Goal: Information Seeking & Learning: Learn about a topic

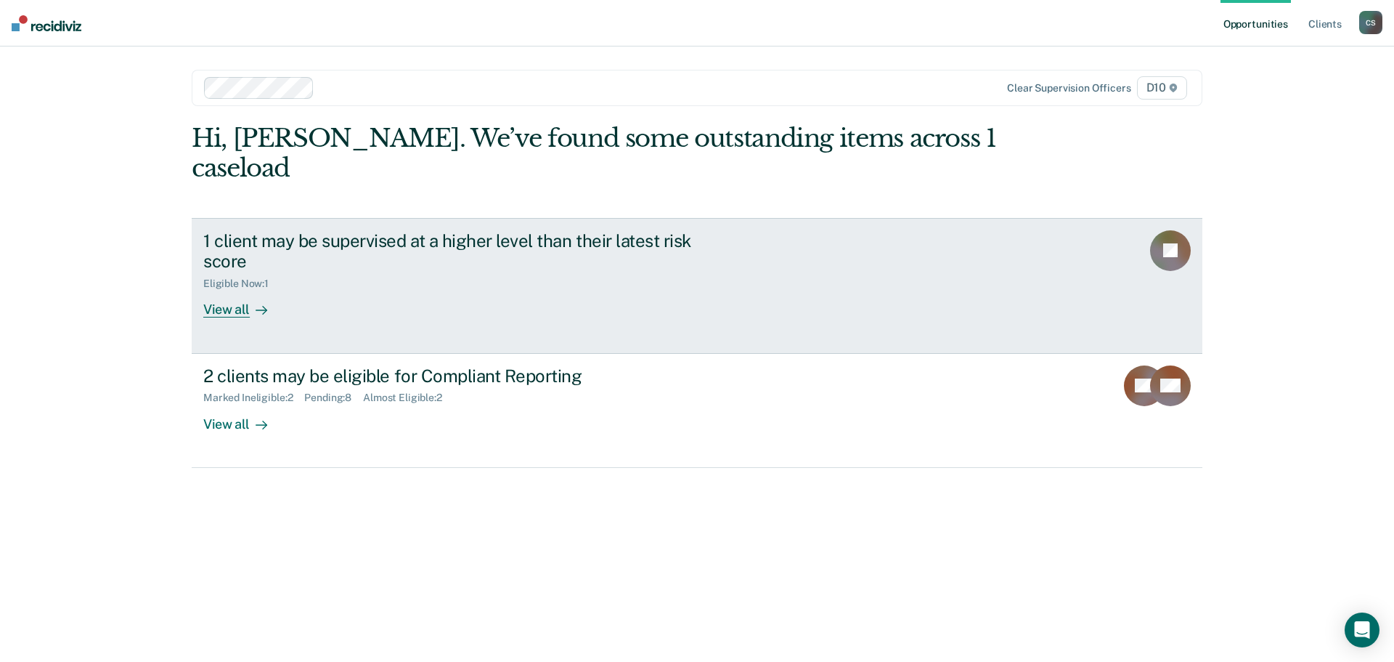
click at [245, 290] on div "View all" at bounding box center [243, 304] width 81 height 28
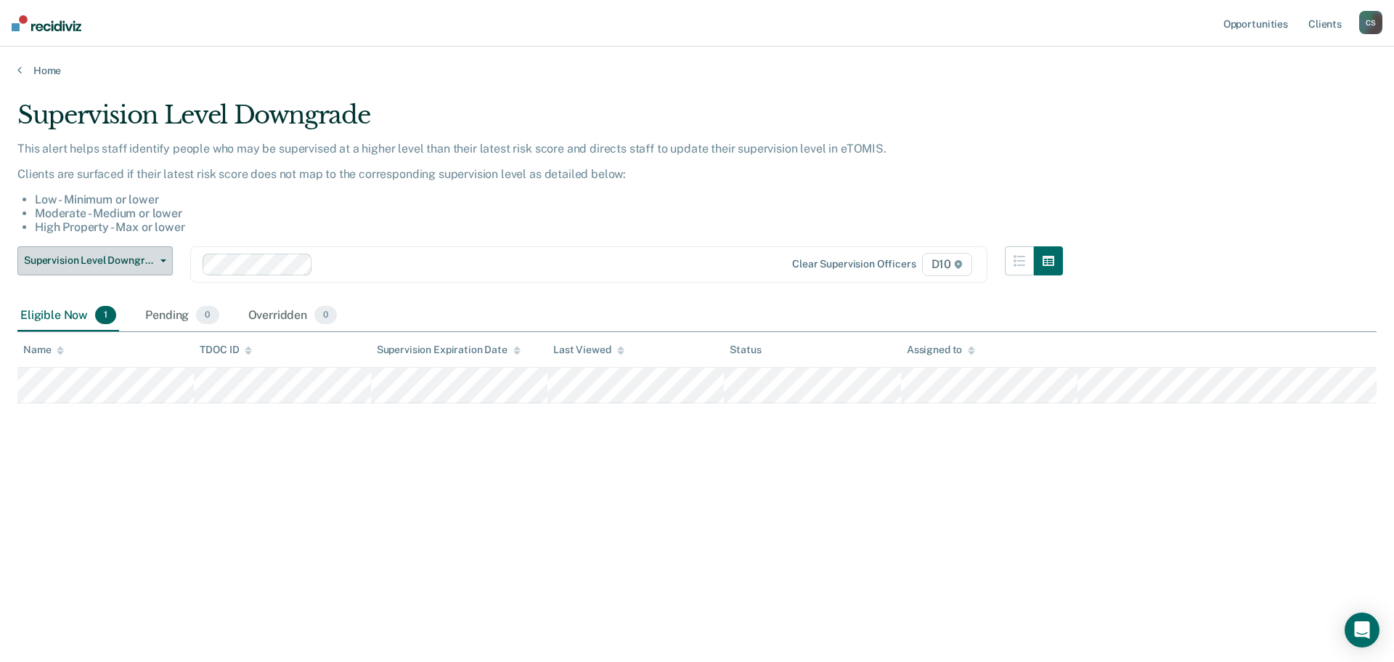
click at [146, 264] on span "Supervision Level Downgrade" at bounding box center [89, 260] width 131 height 12
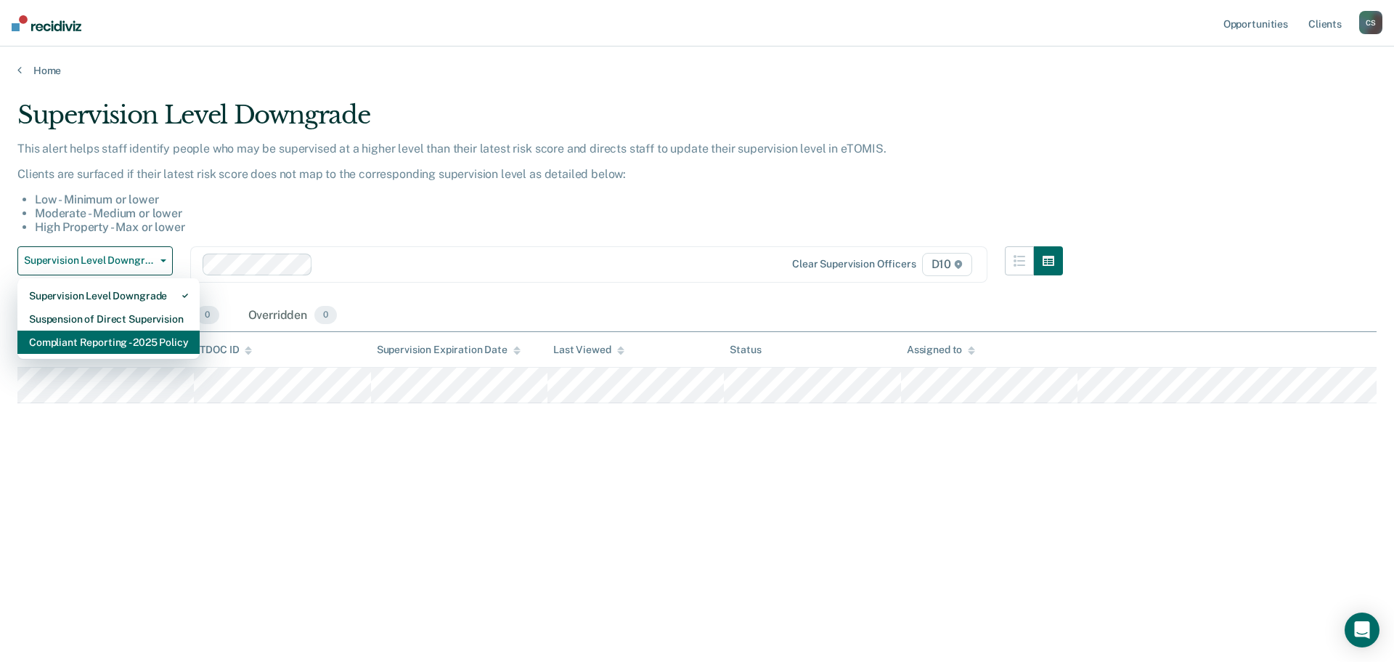
click at [156, 343] on div "Compliant Reporting - 2025 Policy" at bounding box center [108, 341] width 159 height 23
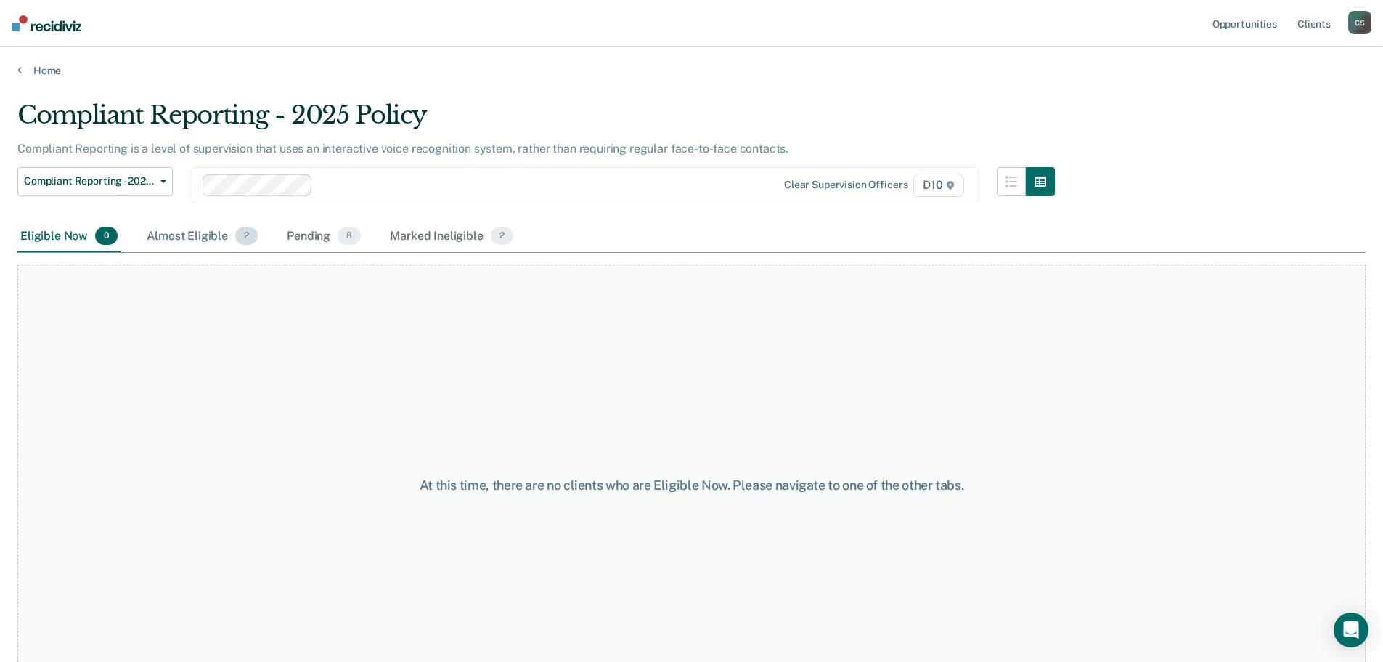
click at [207, 236] on div "Almost Eligible 2" at bounding box center [202, 237] width 117 height 32
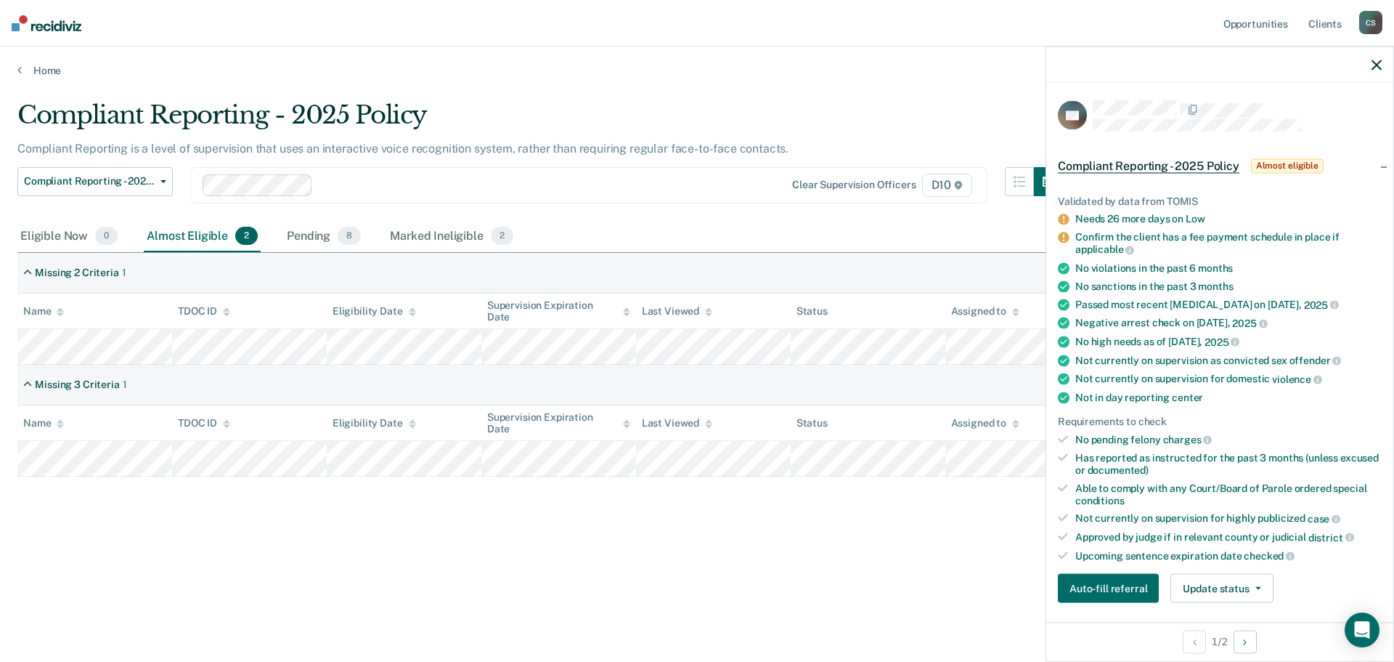
click at [182, 514] on div "Compliant Reporting - 2025 Policy Compliant Reporting is a level of supervision…" at bounding box center [697, 326] width 1360 height 452
click at [449, 230] on div "Marked Ineligible 2" at bounding box center [451, 237] width 129 height 32
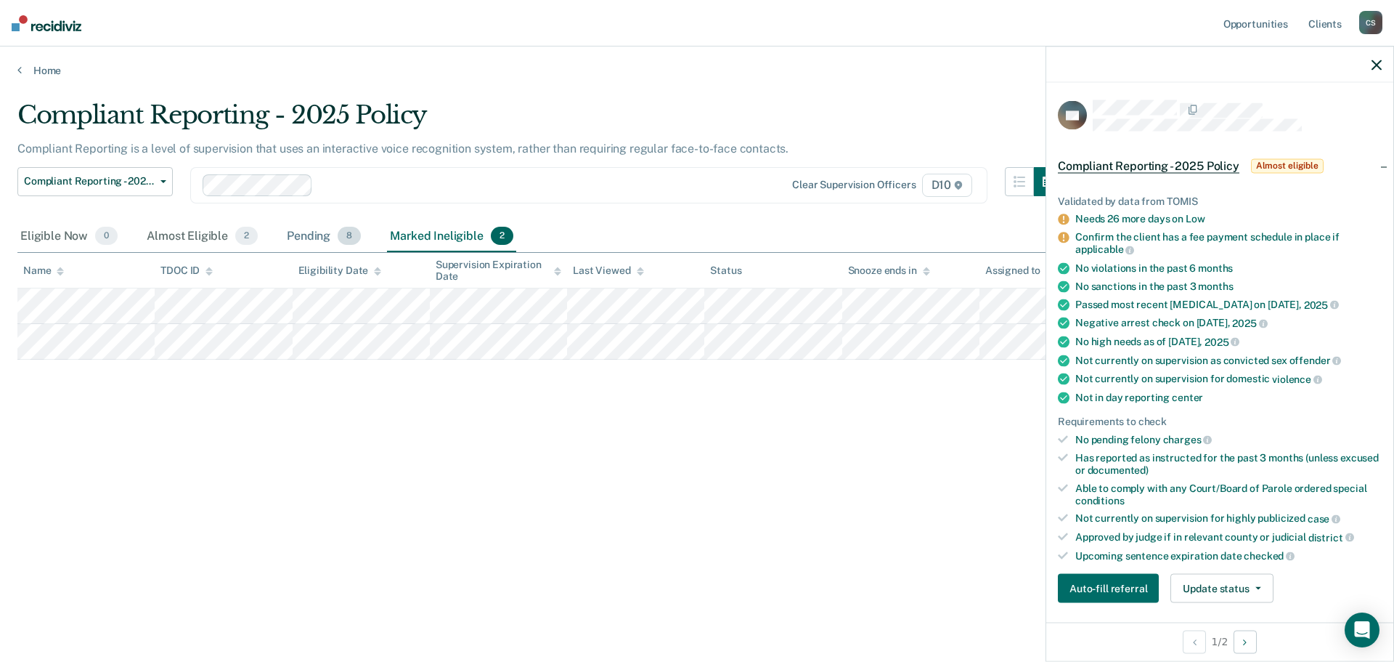
click at [311, 234] on div "Pending 8" at bounding box center [324, 237] width 80 height 32
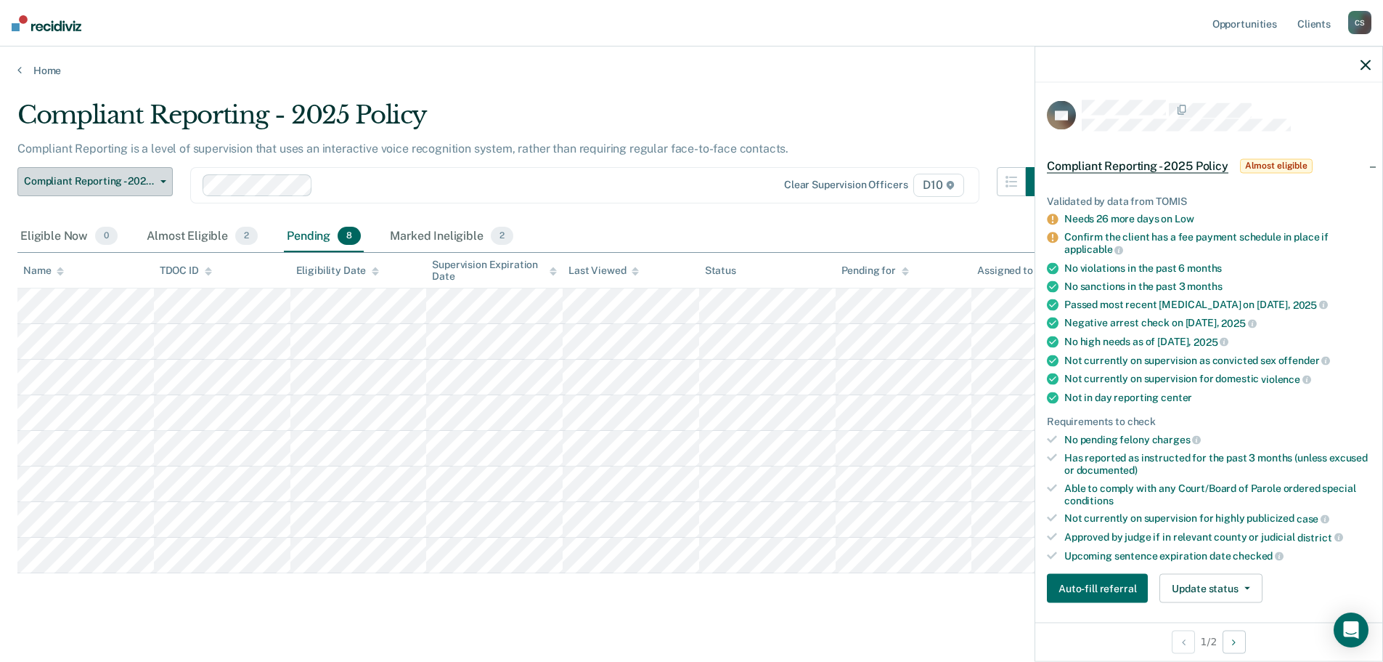
click at [136, 176] on span "Compliant Reporting - 2025 Policy" at bounding box center [89, 181] width 131 height 12
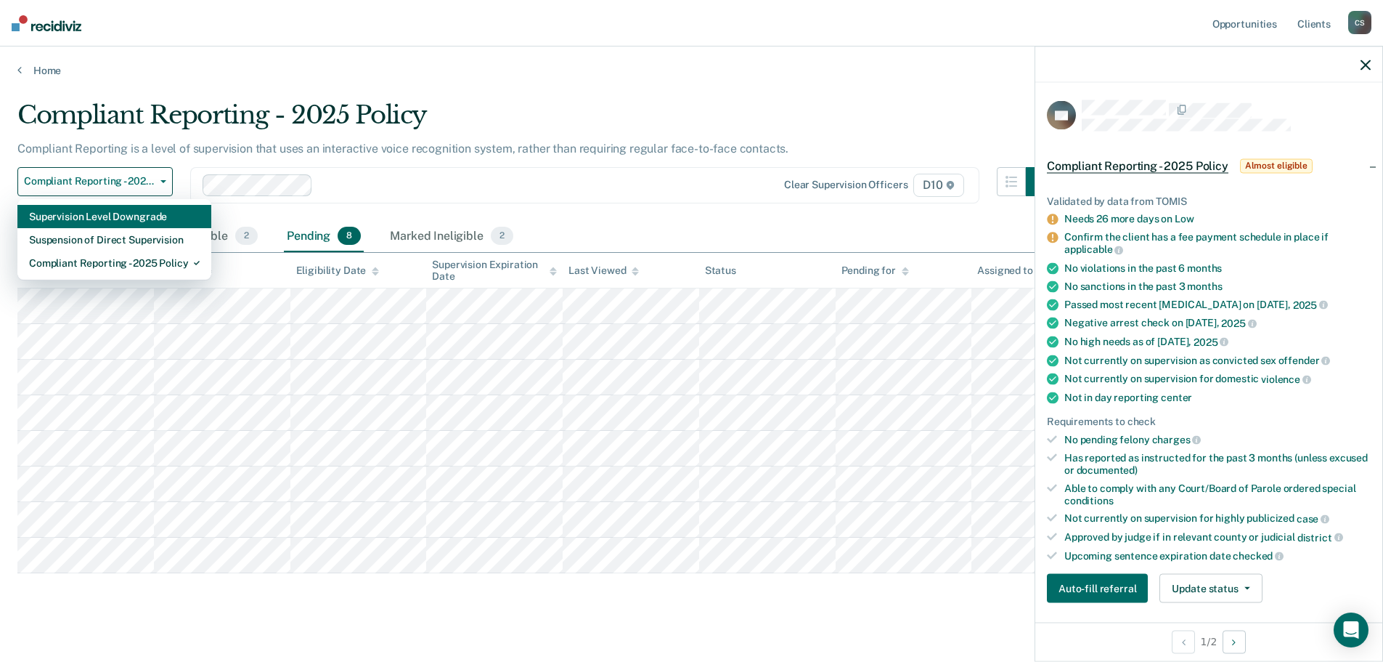
click at [143, 221] on div "Supervision Level Downgrade" at bounding box center [114, 216] width 171 height 23
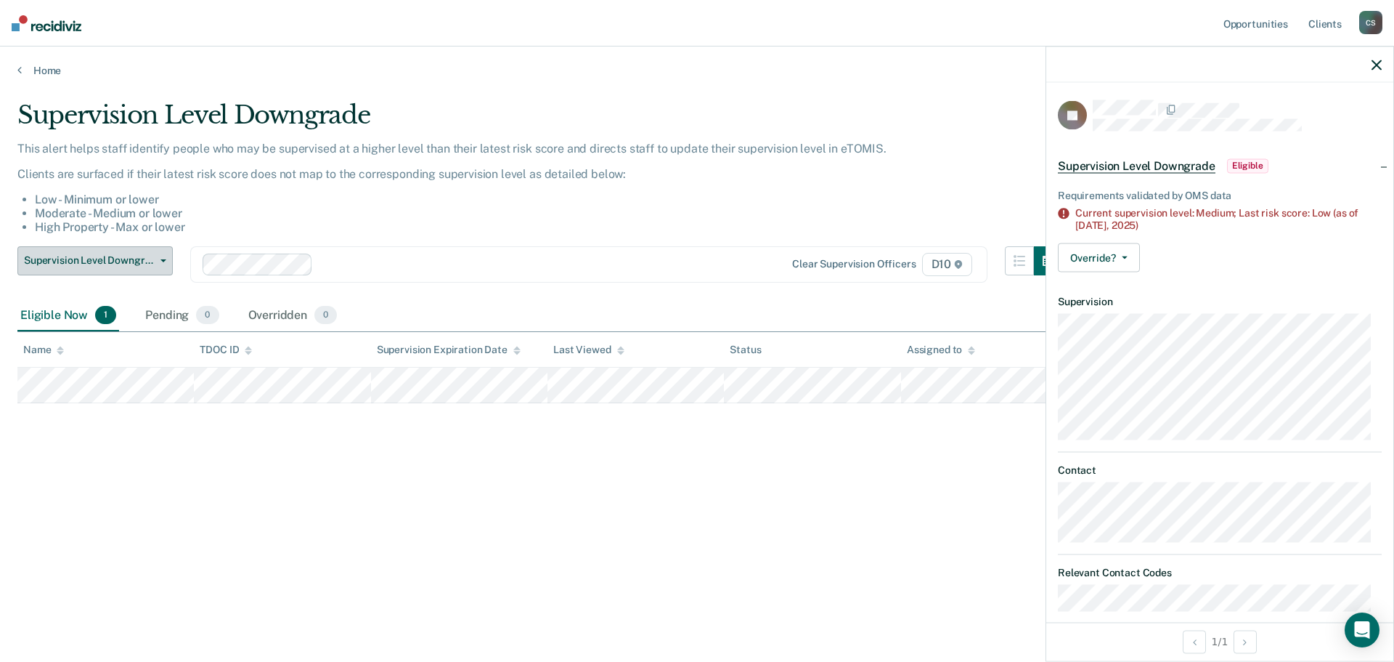
click at [153, 273] on button "Supervision Level Downgrade" at bounding box center [94, 260] width 155 height 29
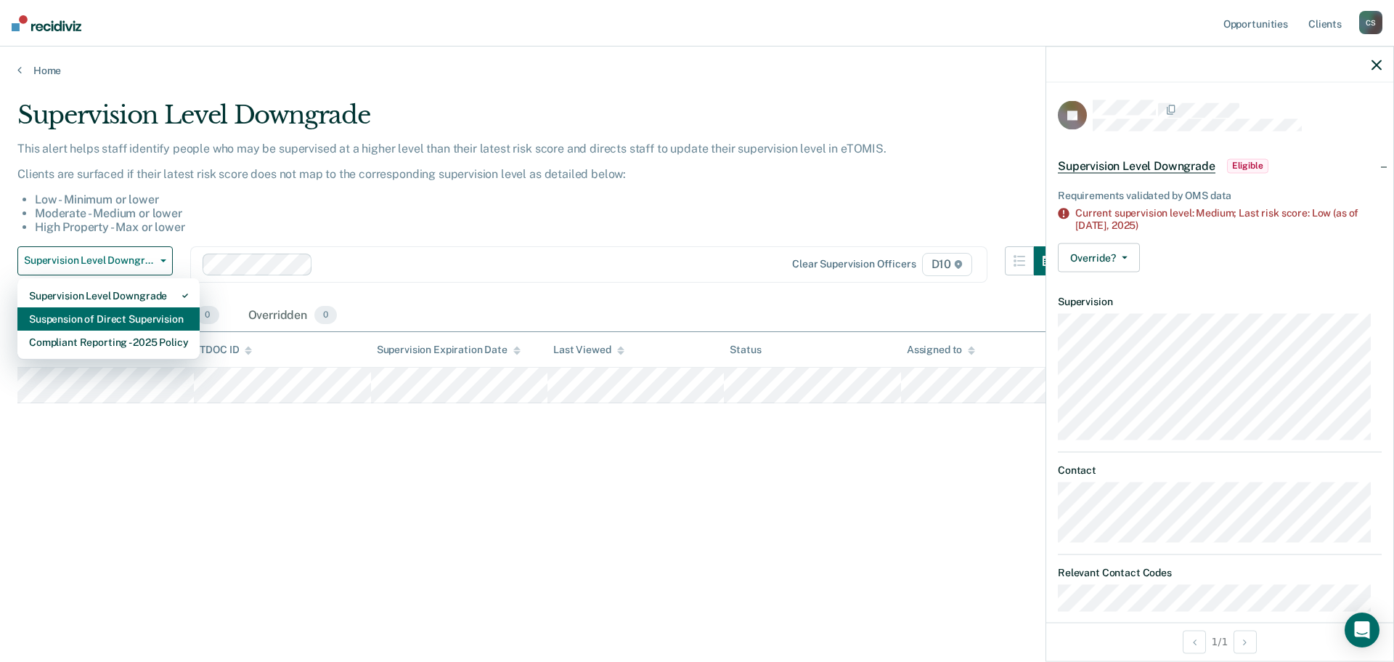
click at [149, 322] on div "Suspension of Direct Supervision" at bounding box center [108, 318] width 159 height 23
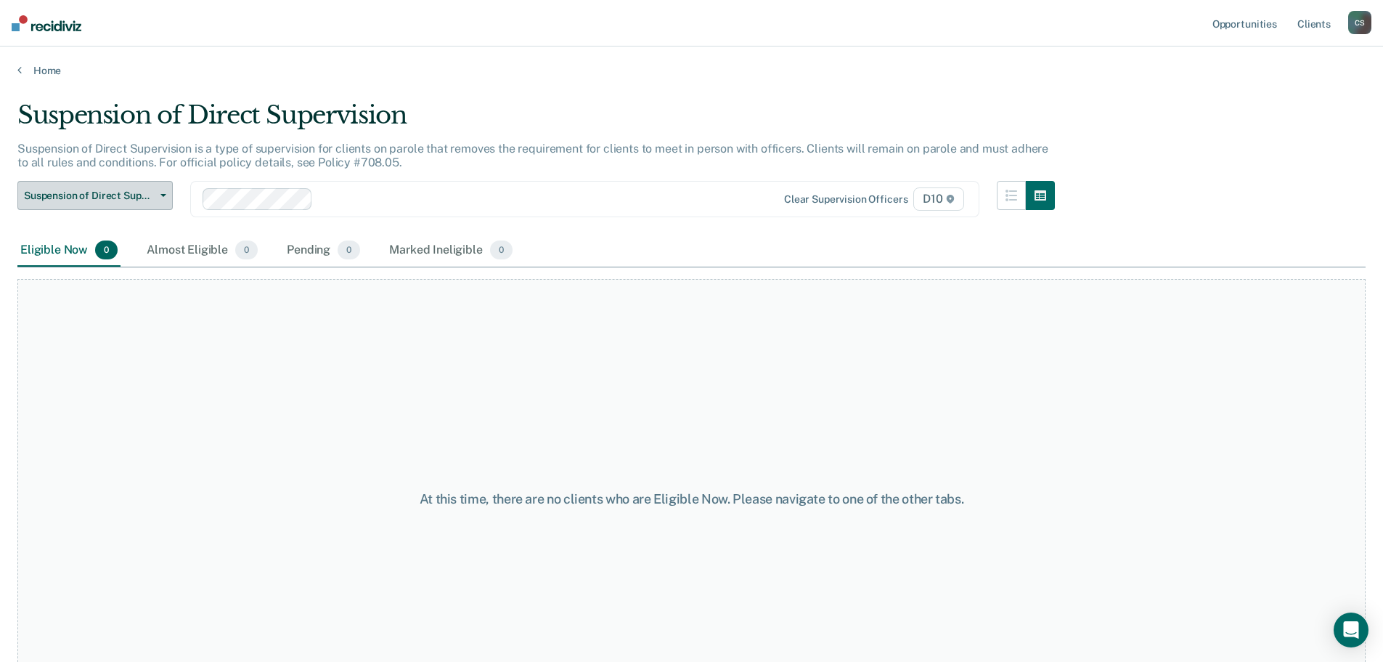
click at [137, 195] on span "Suspension of Direct Supervision" at bounding box center [89, 196] width 131 height 12
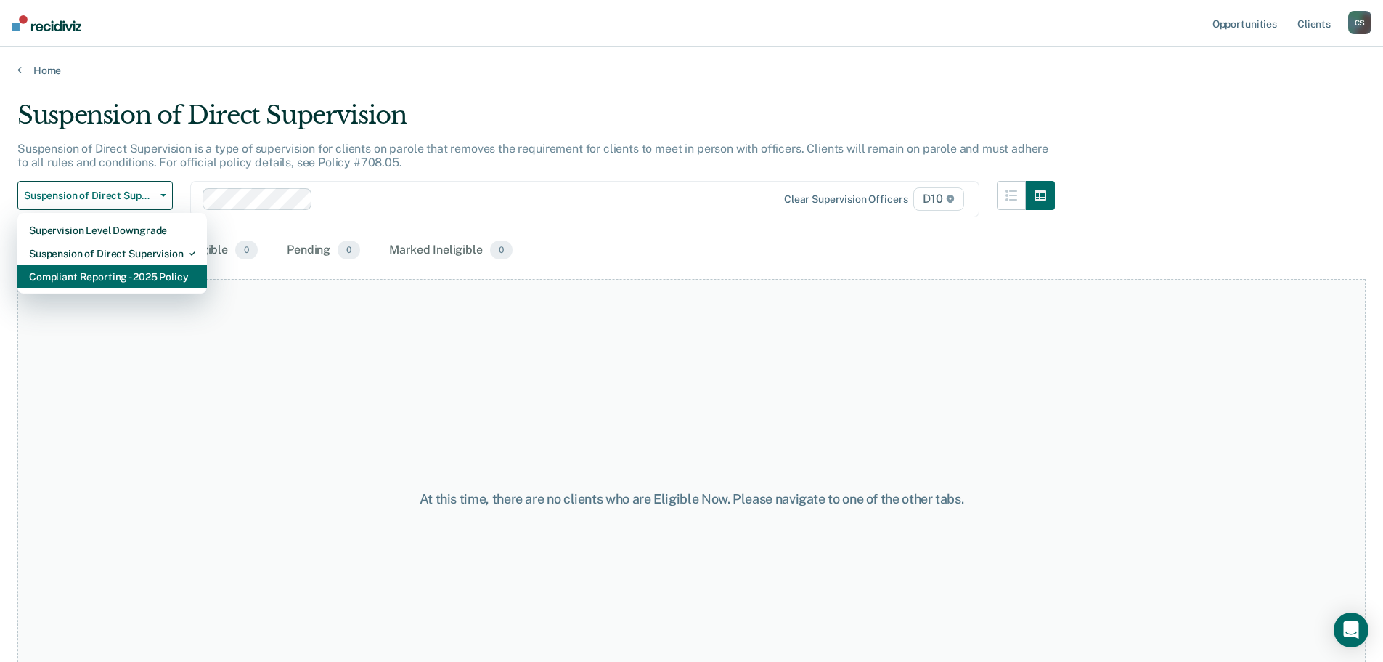
click at [134, 270] on div "Compliant Reporting - 2025 Policy" at bounding box center [112, 276] width 166 height 23
